Goal: Navigation & Orientation: Find specific page/section

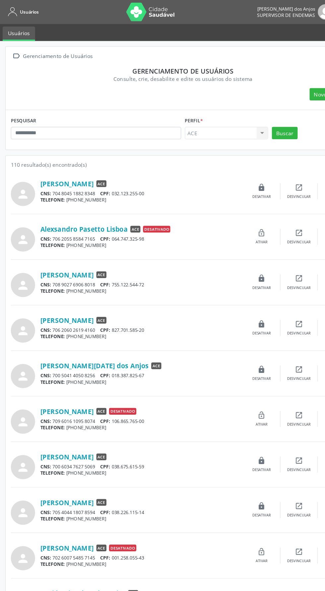
click at [15, 12] on link "Usuários" at bounding box center [20, 10] width 30 height 11
click at [24, 13] on span "Usuários" at bounding box center [26, 11] width 17 height 6
click at [17, 10] on link "Usuários" at bounding box center [20, 10] width 30 height 11
click at [16, 15] on link "Usuários" at bounding box center [20, 10] width 30 height 11
click at [28, 10] on span "Usuários" at bounding box center [26, 11] width 17 height 6
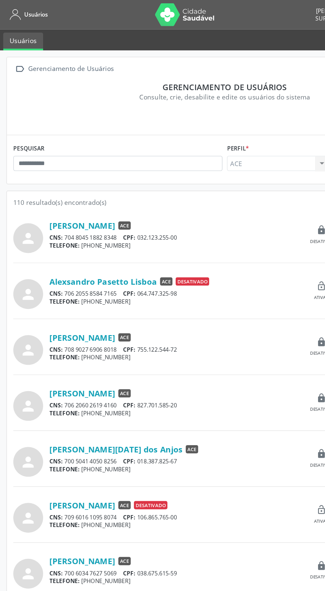
click at [22, 8] on span "Usuários" at bounding box center [26, 11] width 17 height 6
click at [19, 11] on span "Usuários" at bounding box center [26, 11] width 17 height 6
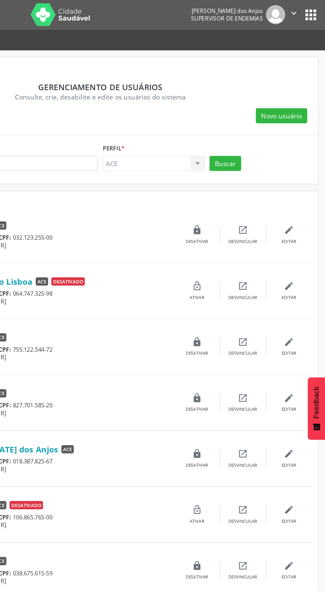
click at [314, 11] on button "apps" at bounding box center [315, 11] width 12 height 12
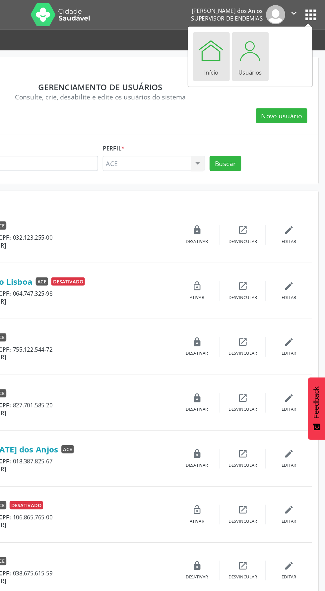
click at [238, 42] on div at bounding box center [243, 37] width 20 height 20
